Goal: Transaction & Acquisition: Book appointment/travel/reservation

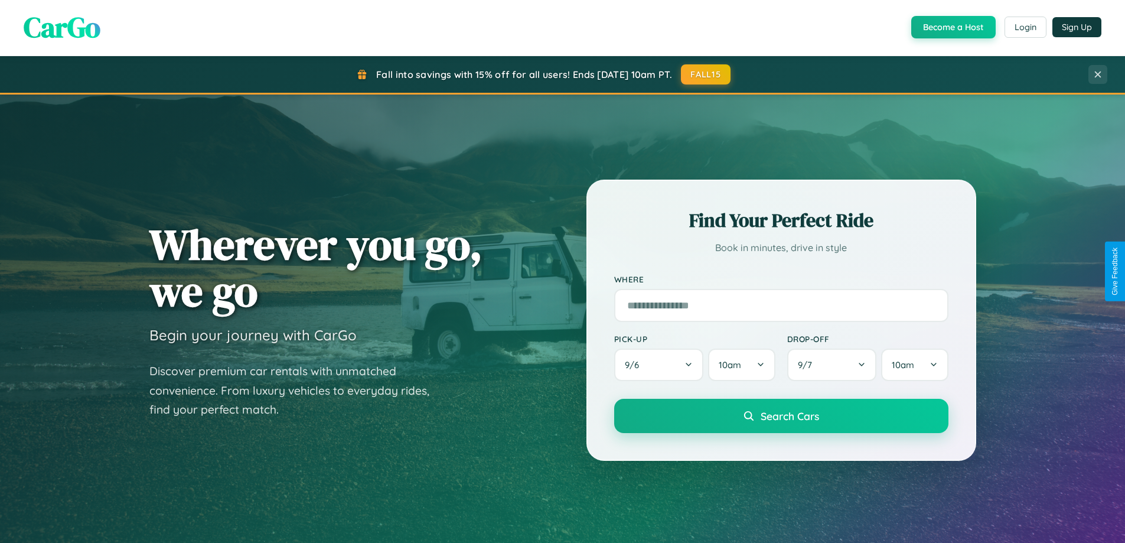
scroll to position [813, 0]
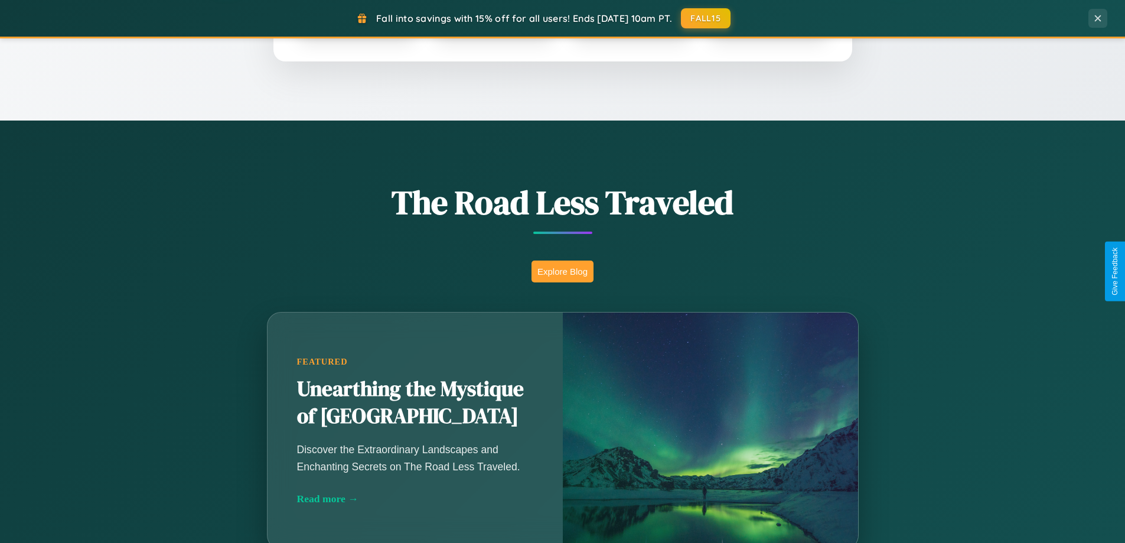
click at [562, 271] on button "Explore Blog" at bounding box center [563, 272] width 62 height 22
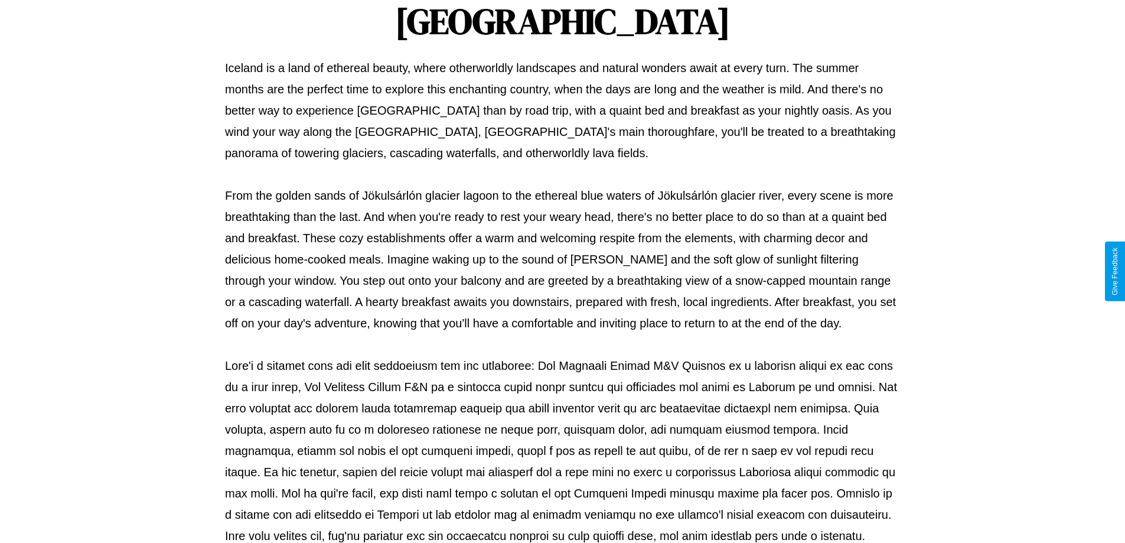
scroll to position [382, 0]
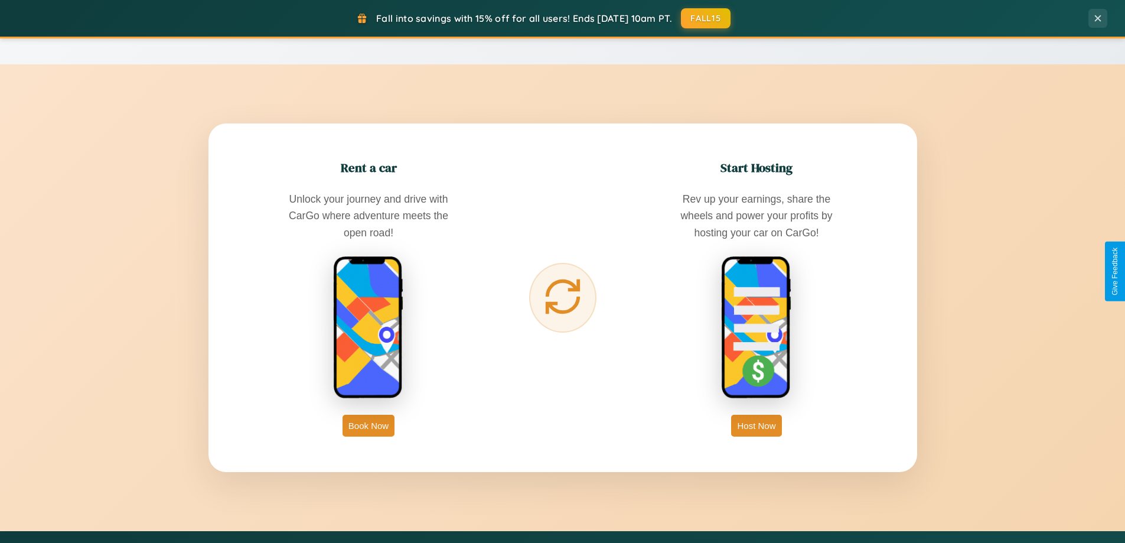
scroll to position [1898, 0]
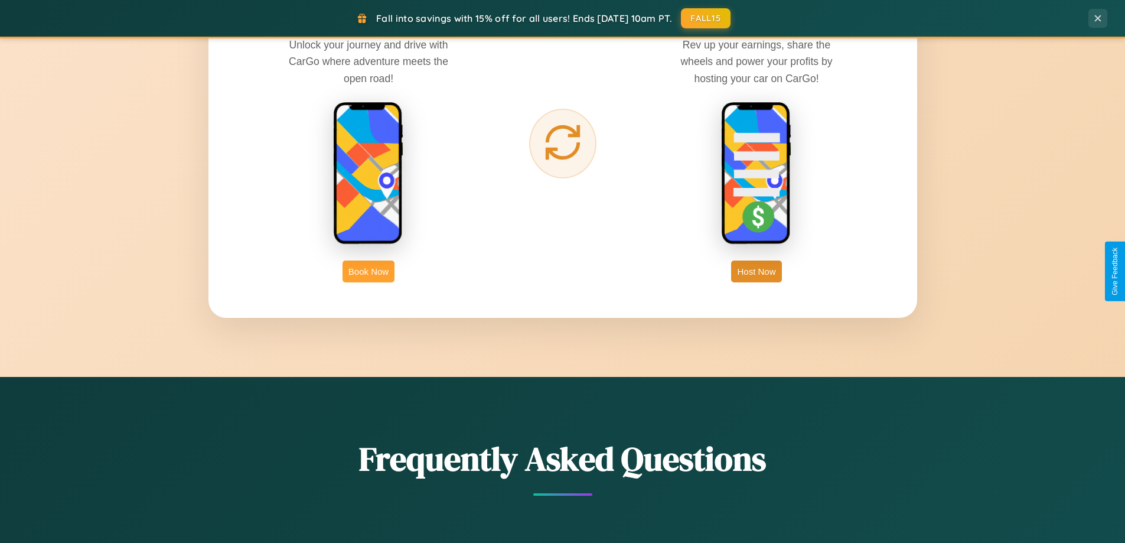
click at [369, 271] on button "Book Now" at bounding box center [369, 272] width 52 height 22
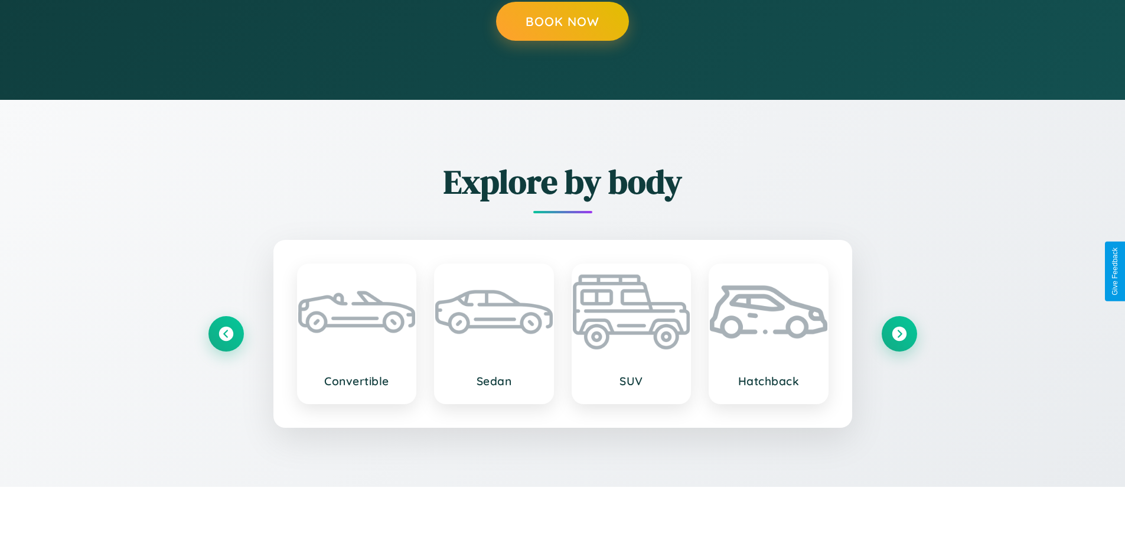
scroll to position [1198, 0]
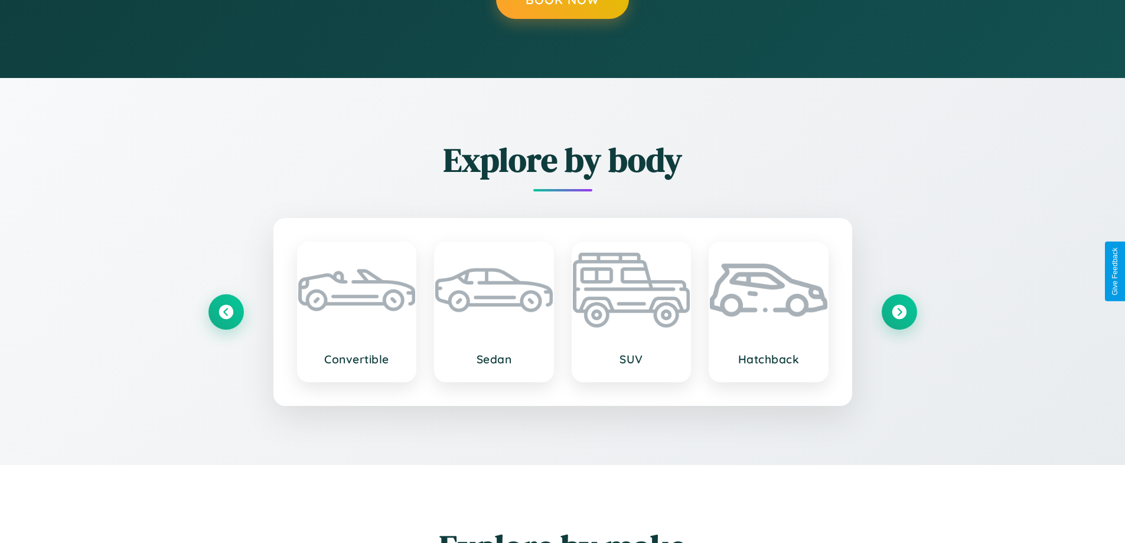
type input "*********"
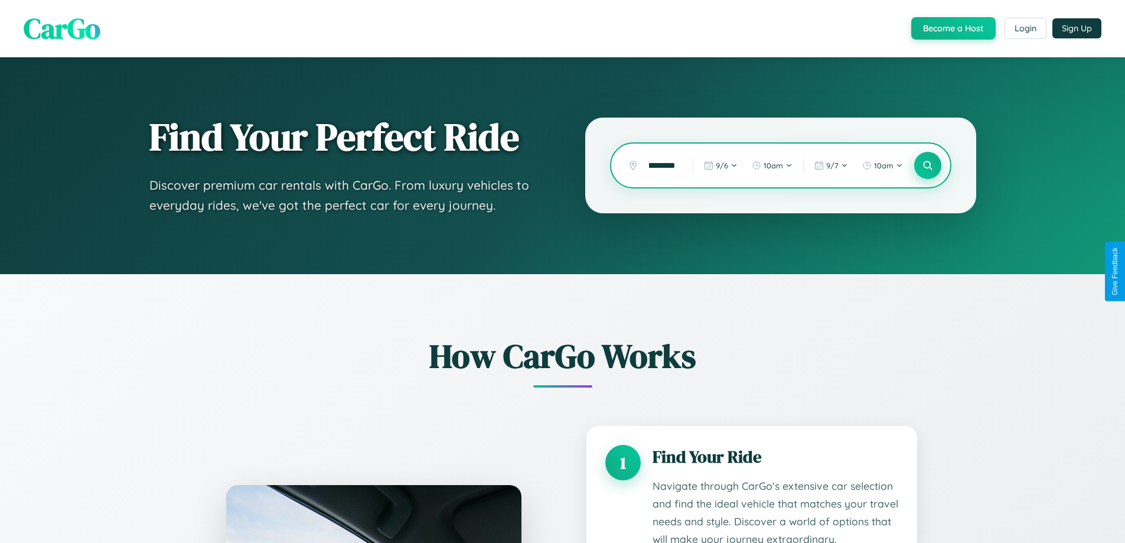
scroll to position [0, 0]
click at [928, 165] on icon at bounding box center [927, 165] width 11 height 11
